Goal: Information Seeking & Learning: Learn about a topic

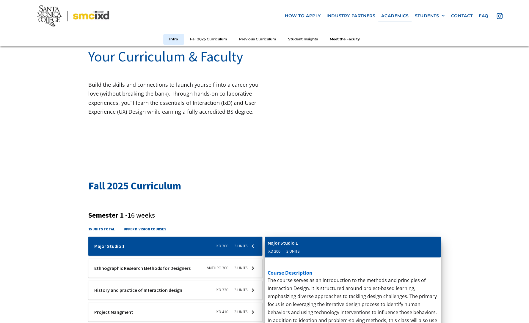
scroll to position [162, 0]
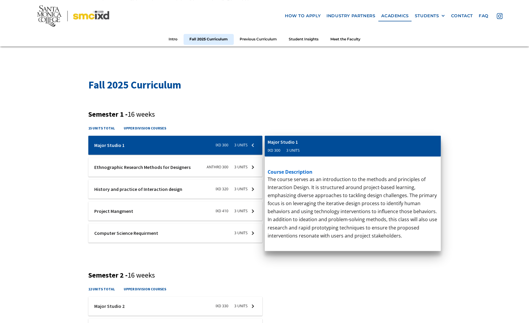
click at [207, 164] on div at bounding box center [175, 167] width 174 height 19
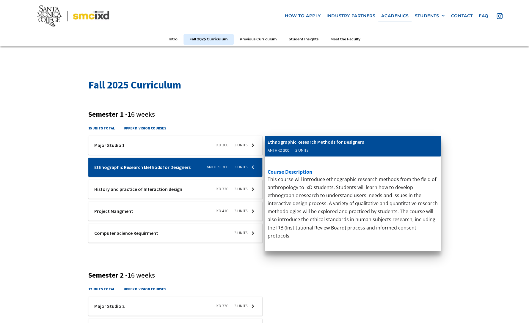
click at [169, 191] on div at bounding box center [175, 189] width 174 height 19
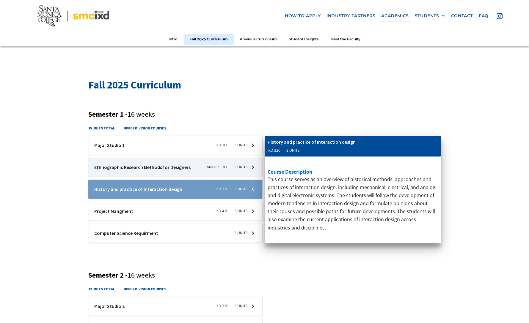
click at [164, 210] on div at bounding box center [175, 211] width 174 height 19
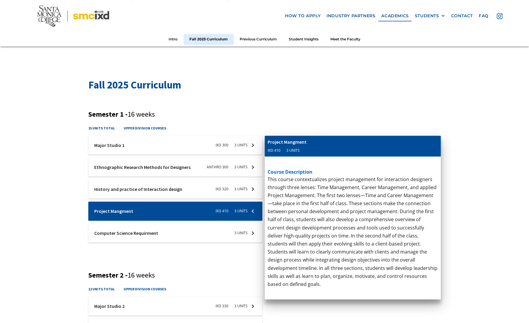
click at [167, 151] on div at bounding box center [175, 145] width 174 height 19
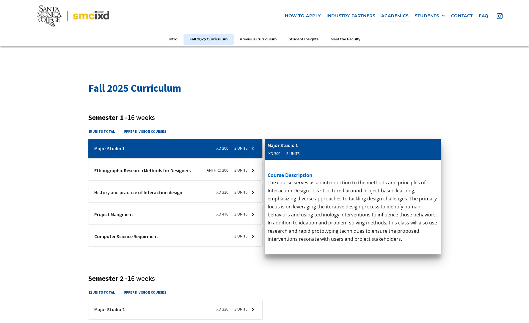
scroll to position [147, 0]
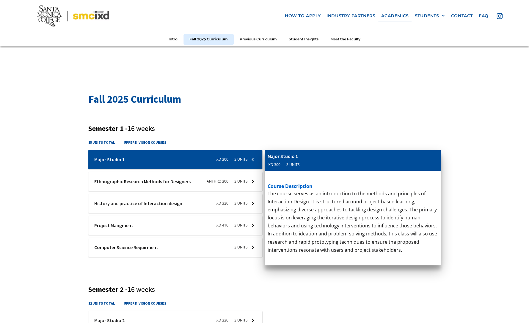
click at [173, 188] on div at bounding box center [175, 181] width 174 height 19
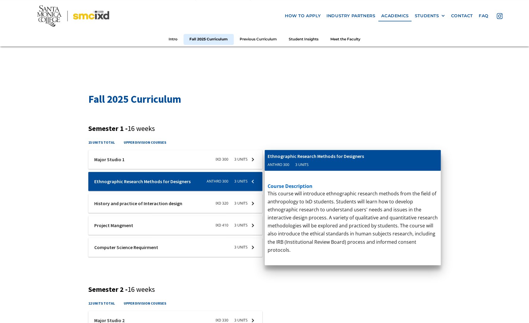
click at [182, 163] on div at bounding box center [175, 159] width 174 height 19
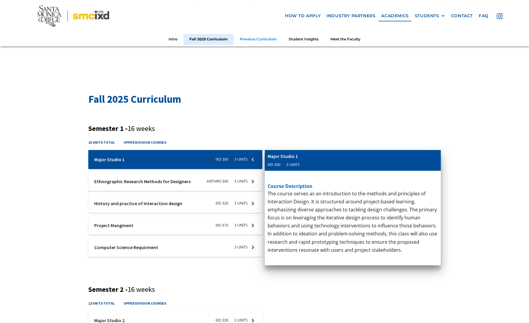
click at [259, 36] on link "Previous Curriculum" at bounding box center [258, 39] width 49 height 11
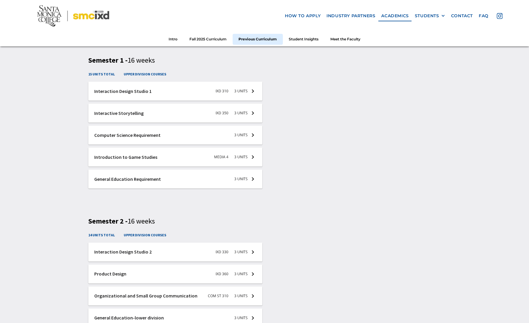
scroll to position [874, 0]
click at [199, 100] on div at bounding box center [175, 91] width 174 height 19
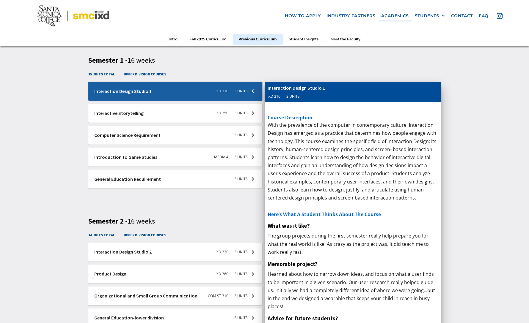
click at [191, 110] on div at bounding box center [175, 113] width 174 height 19
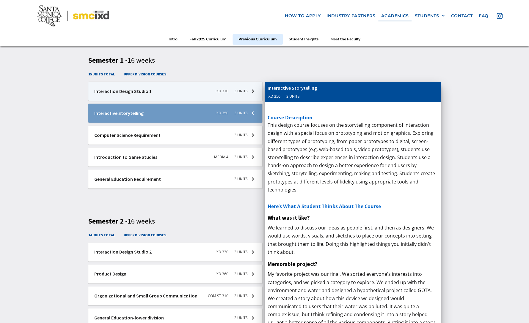
click at [170, 143] on div at bounding box center [175, 135] width 174 height 19
